Goal: Transaction & Acquisition: Purchase product/service

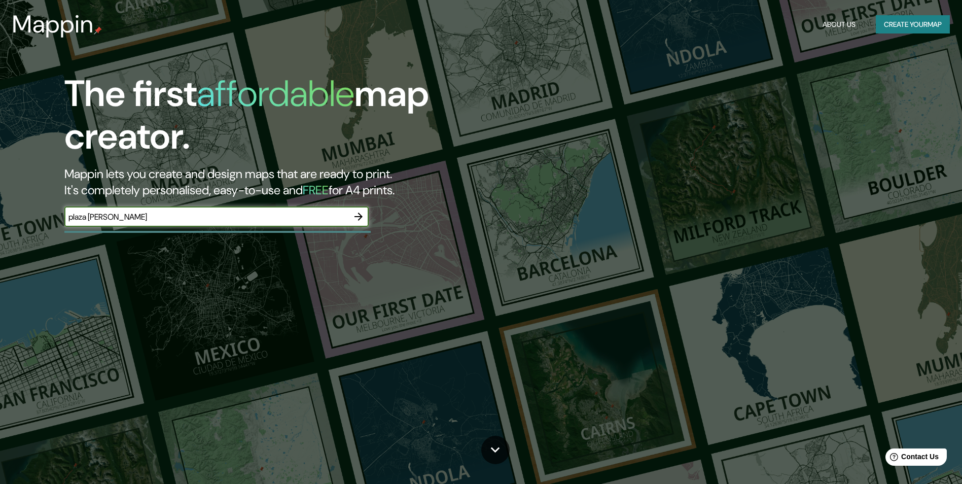
type input "plaza [PERSON_NAME]"
click at [359, 220] on icon "button" at bounding box center [359, 217] width 8 height 8
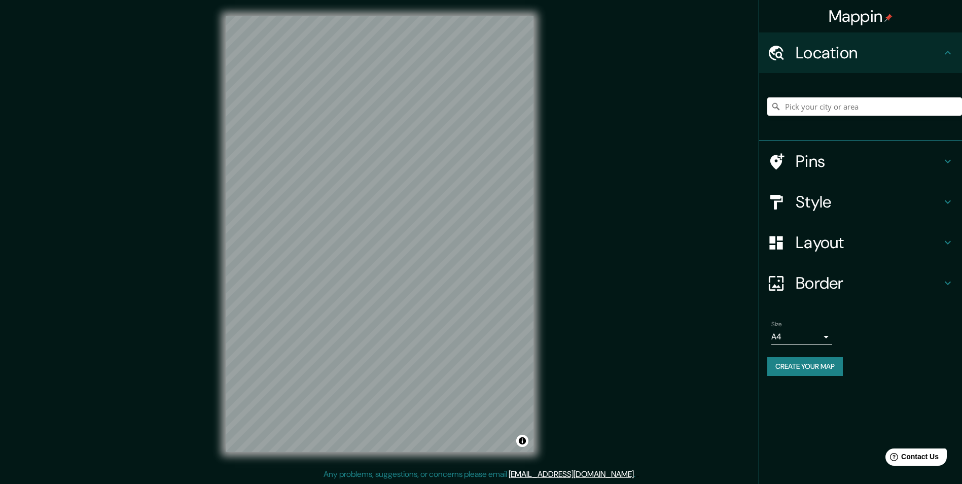
click at [823, 104] on input "Pick your city or area" at bounding box center [864, 106] width 195 height 18
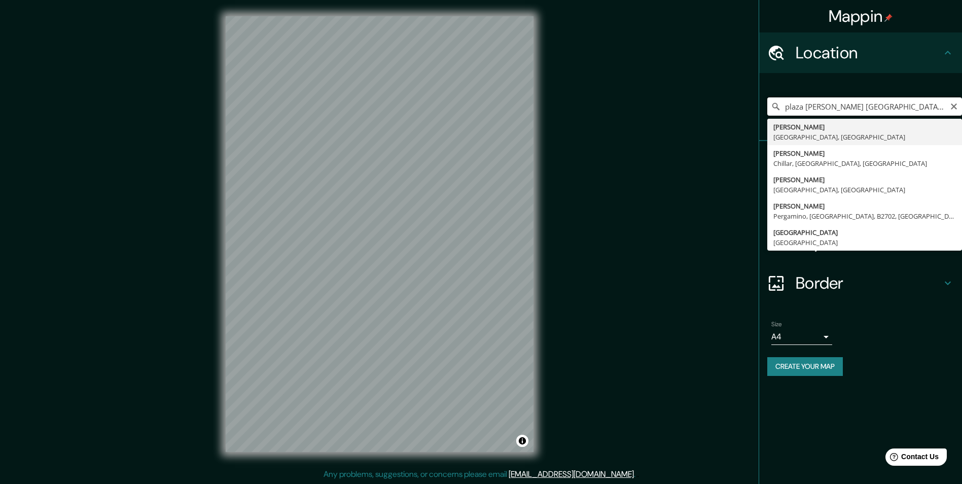
type input "plaza [PERSON_NAME] [GEOGRAPHIC_DATA] [PERSON_NAME]"
click at [904, 299] on div "Border" at bounding box center [860, 283] width 203 height 41
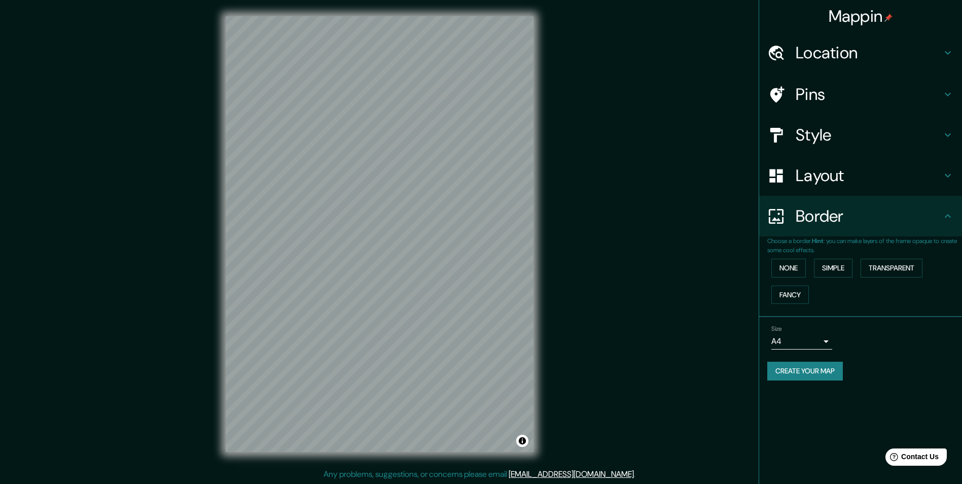
click at [875, 39] on div "Location" at bounding box center [860, 52] width 203 height 41
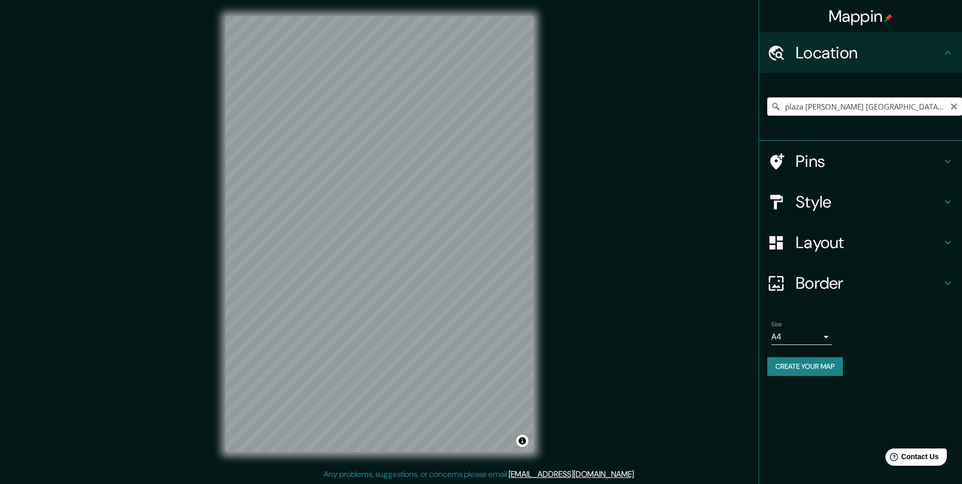
click at [823, 274] on h4 "Border" at bounding box center [869, 283] width 146 height 20
